Goal: Information Seeking & Learning: Check status

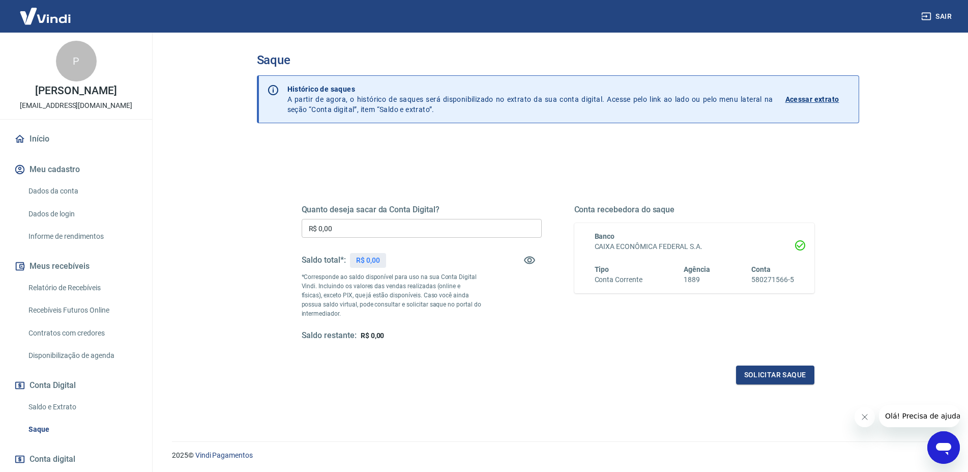
click at [797, 97] on p "Acessar extrato" at bounding box center [812, 99] width 54 height 10
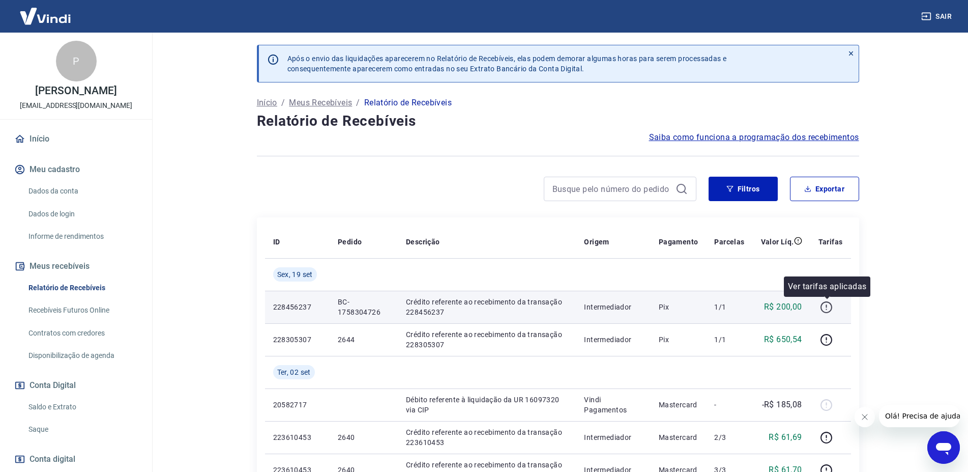
click at [828, 311] on icon "button" at bounding box center [826, 307] width 13 height 13
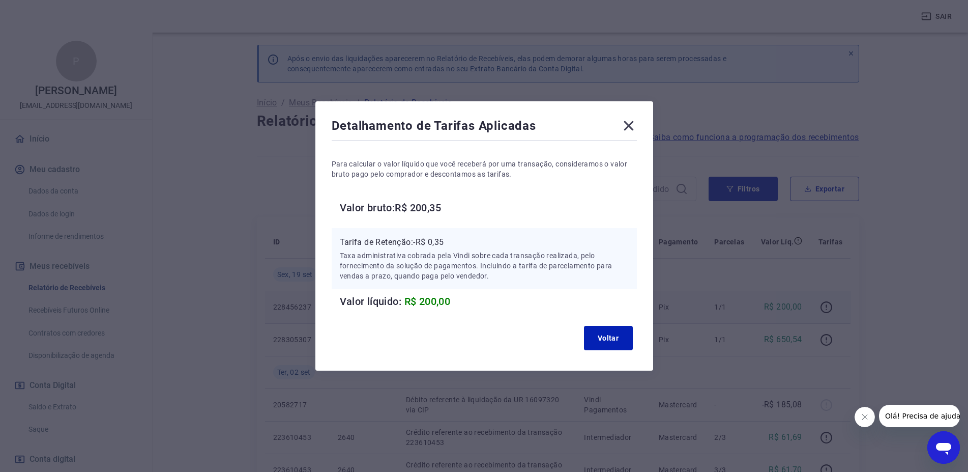
click at [634, 123] on icon at bounding box center [629, 126] width 16 height 16
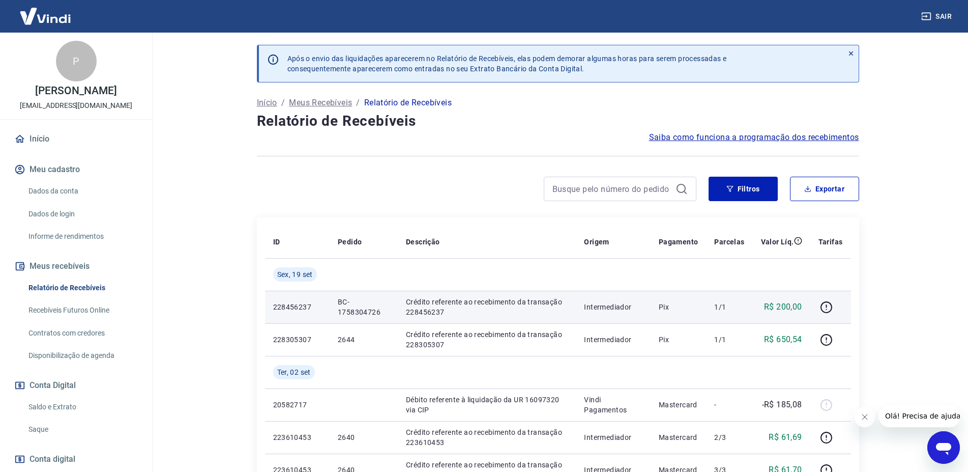
click at [608, 309] on p "Intermediador" at bounding box center [613, 307] width 58 height 10
click at [826, 305] on icon "button" at bounding box center [826, 307] width 13 height 13
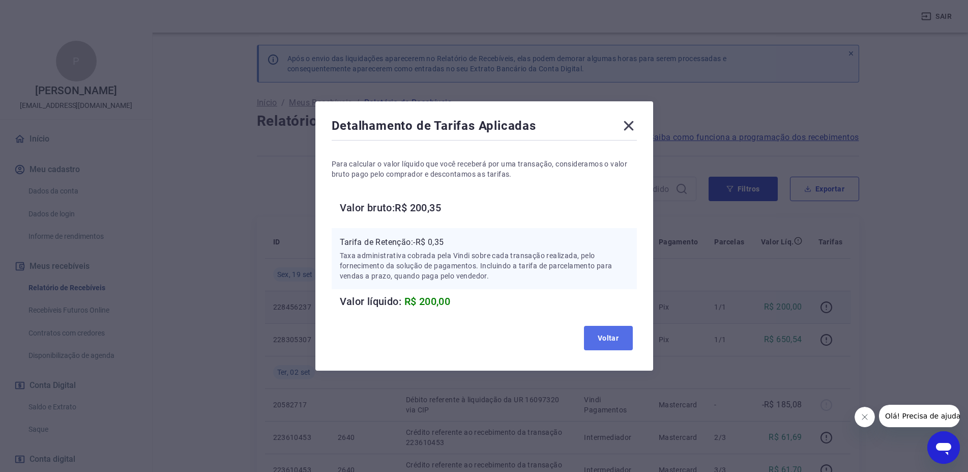
click at [616, 344] on button "Voltar" at bounding box center [608, 338] width 49 height 24
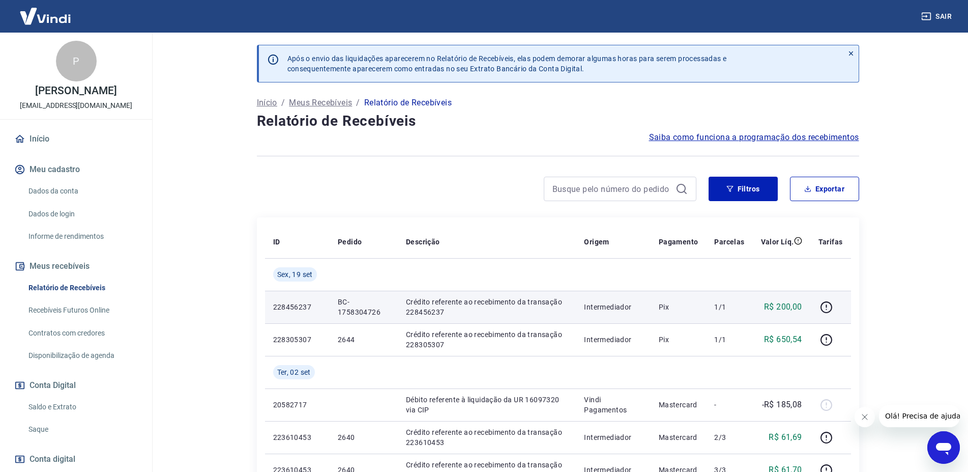
scroll to position [70, 0]
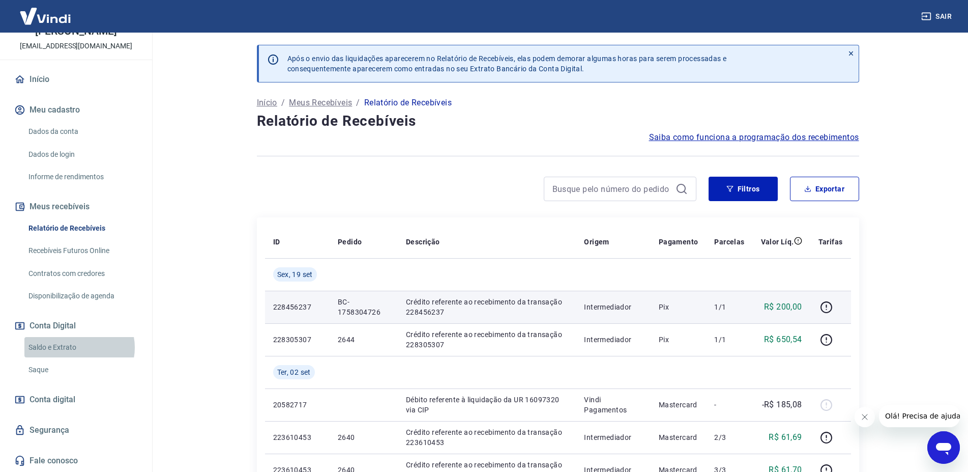
click at [79, 347] on link "Saldo e Extrato" at bounding box center [81, 347] width 115 height 21
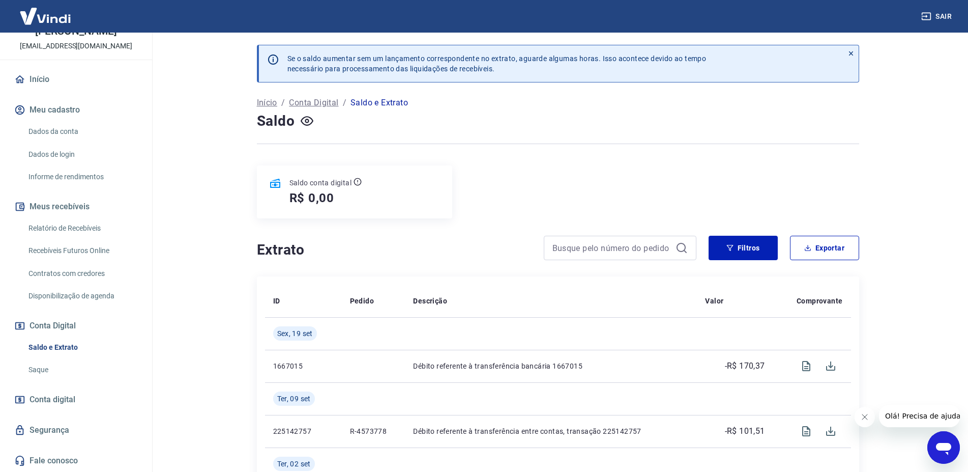
click at [42, 370] on link "Saque" at bounding box center [81, 369] width 115 height 21
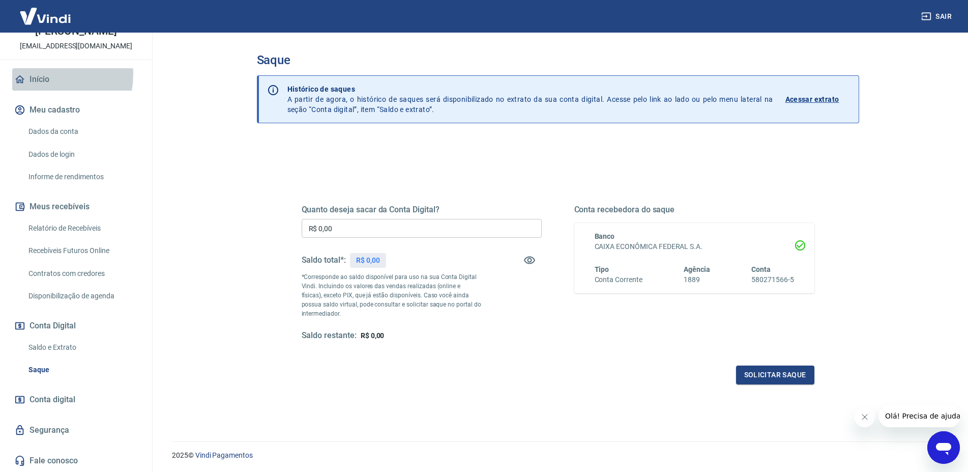
click at [38, 74] on link "Início" at bounding box center [76, 79] width 128 height 22
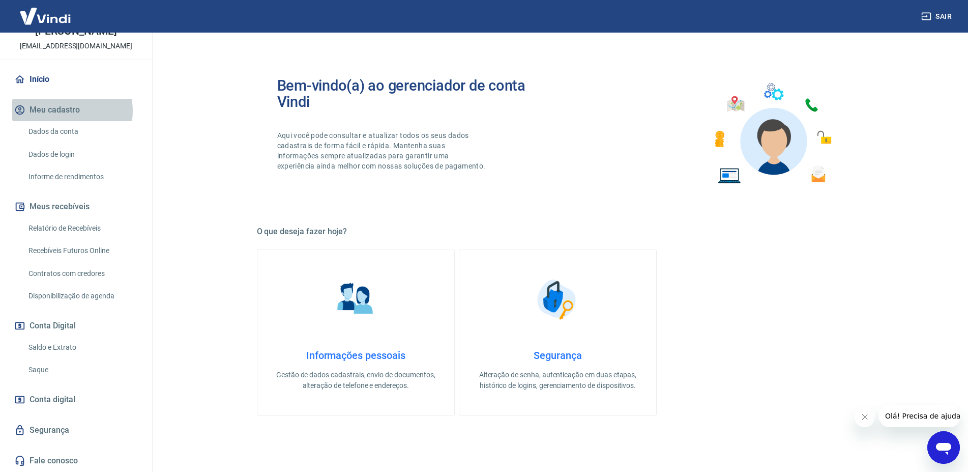
click at [65, 111] on button "Meu cadastro" at bounding box center [76, 110] width 128 height 22
